Goal: Check status

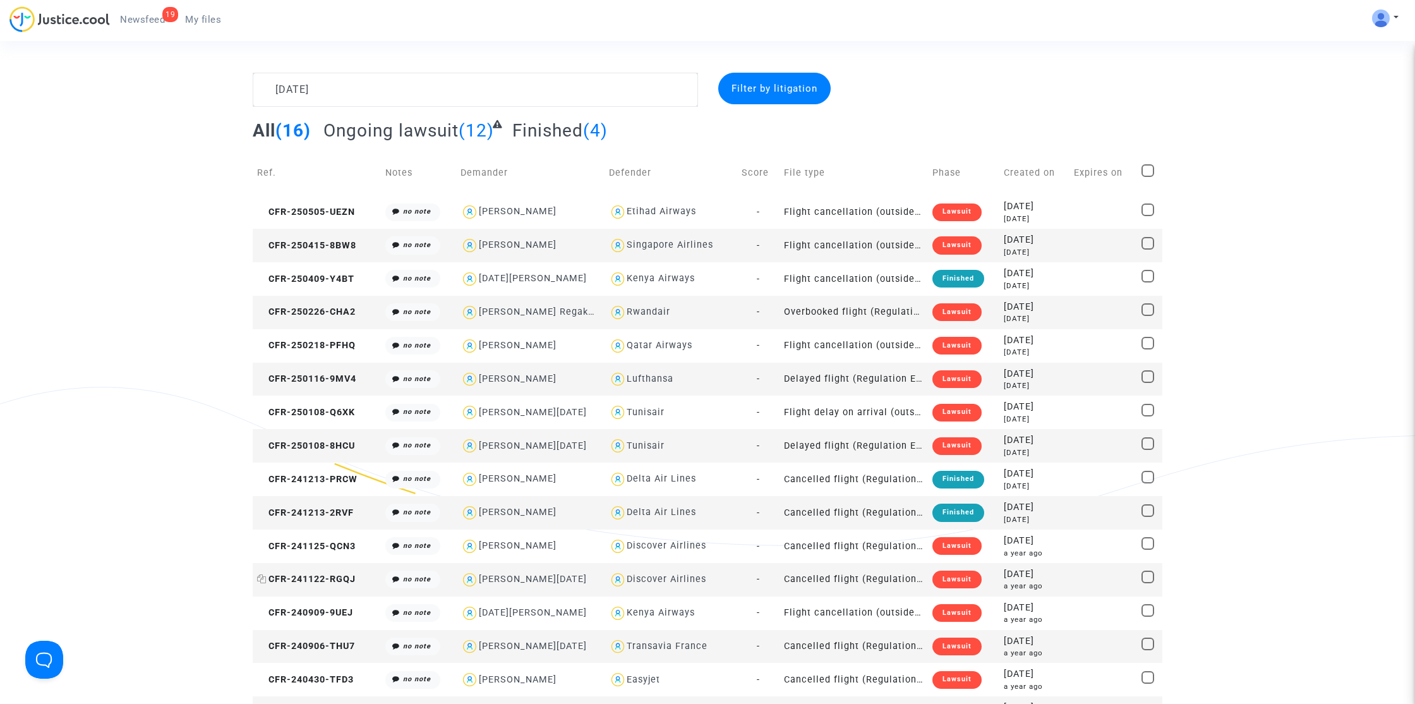
type textarea "[DATE]"
click at [338, 579] on span "CFR-241122-RGQJ" at bounding box center [306, 579] width 99 height 11
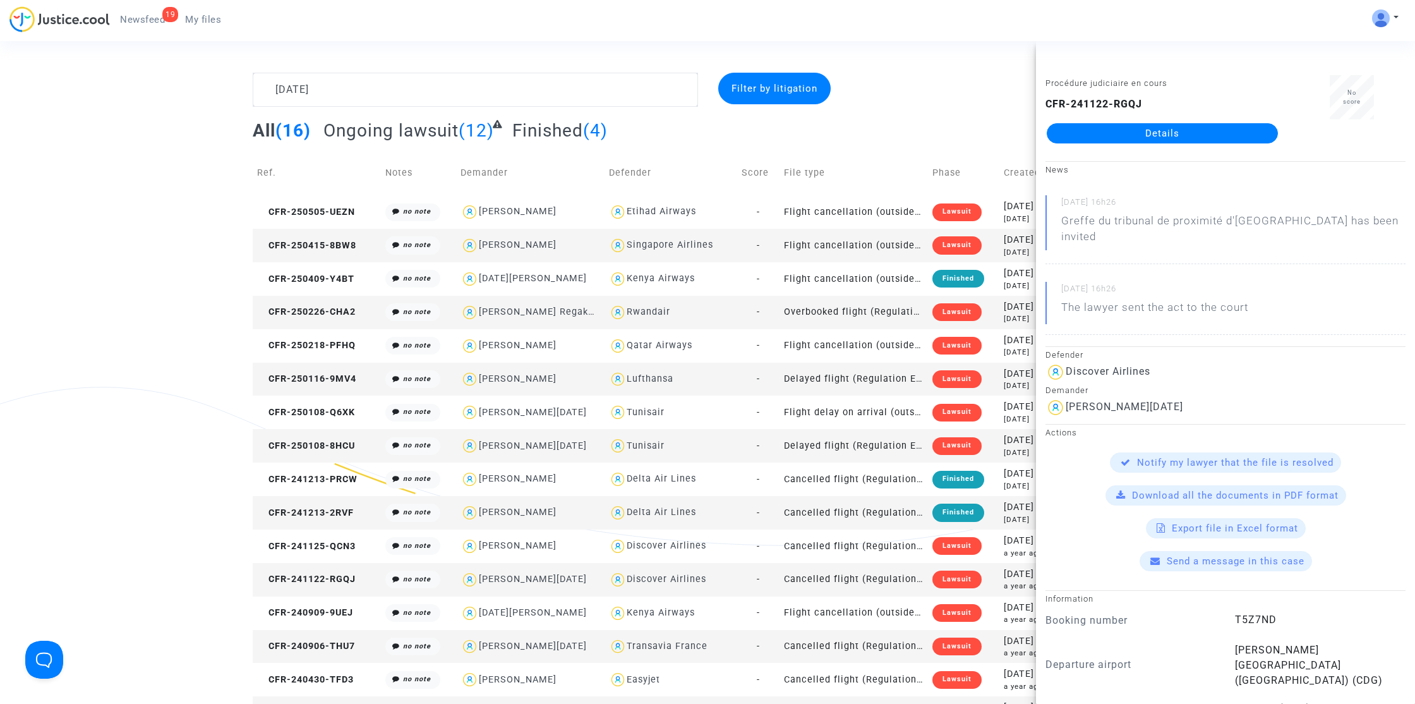
click at [1165, 128] on link "Details" at bounding box center [1162, 133] width 231 height 20
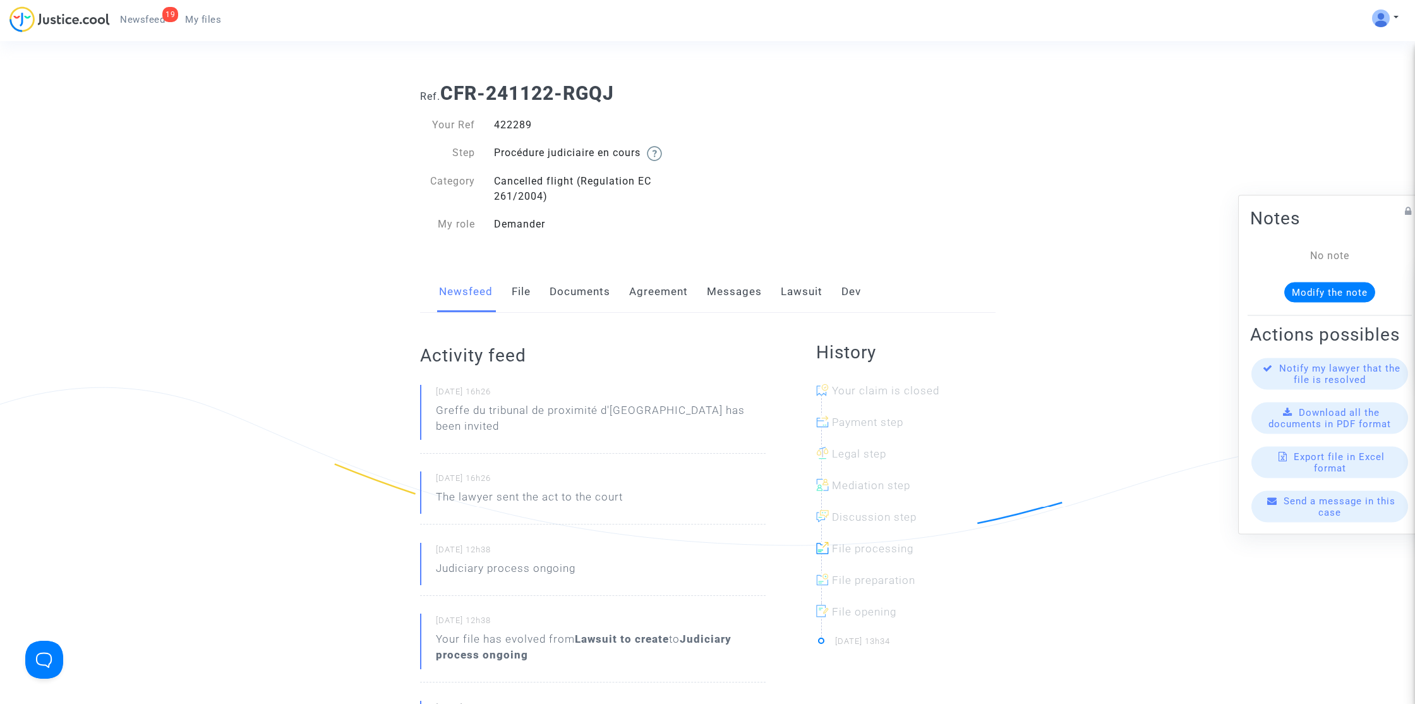
click at [807, 288] on link "Lawsuit" at bounding box center [802, 292] width 42 height 42
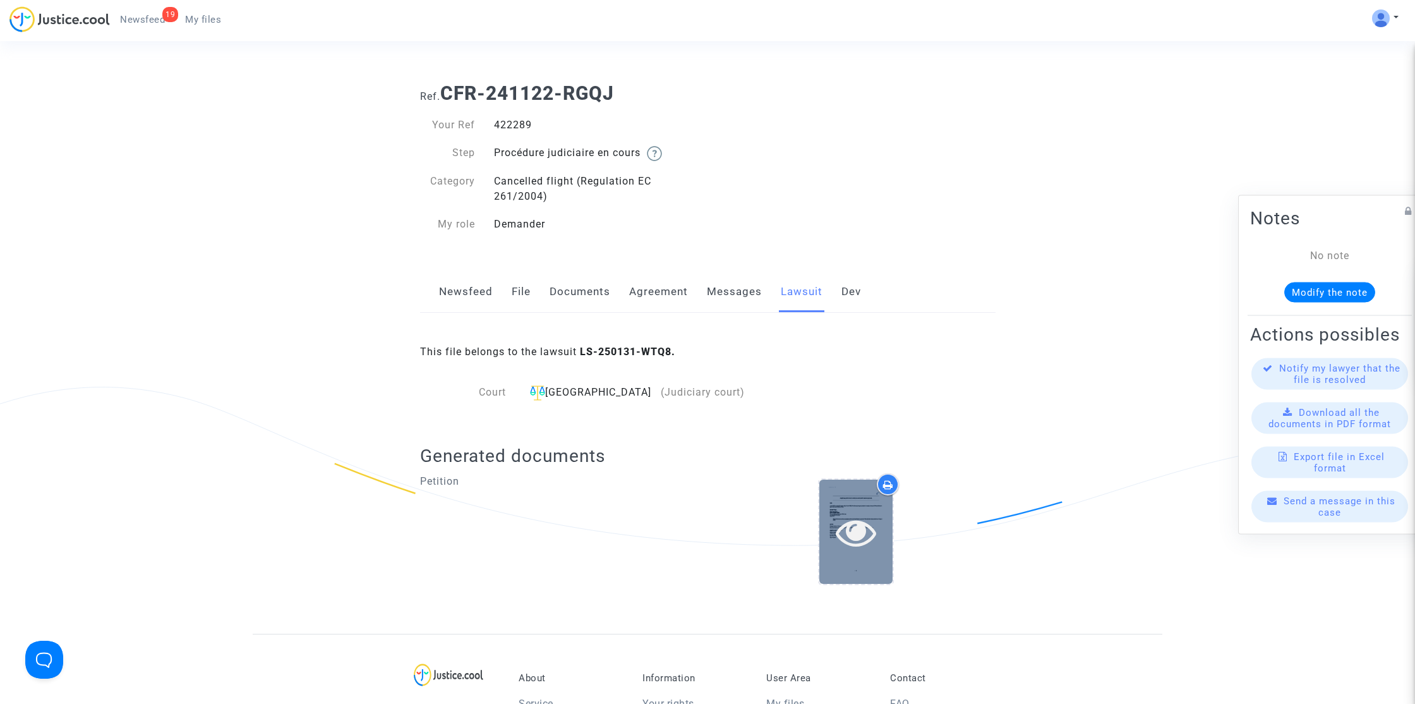
click at [823, 495] on div at bounding box center [856, 532] width 73 height 104
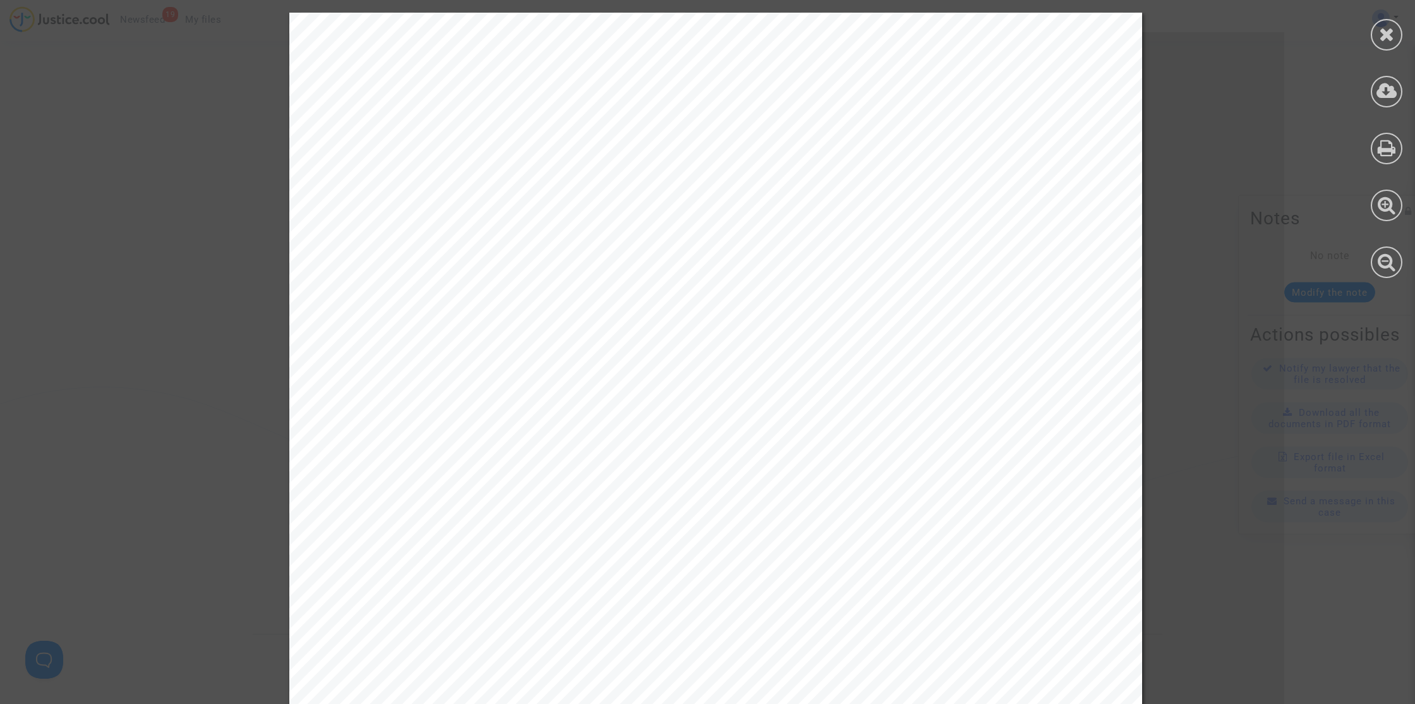
click at [1372, 98] on div at bounding box center [1387, 145] width 57 height 291
click at [1382, 98] on icon at bounding box center [1387, 91] width 21 height 19
